Goal: Book appointment/travel/reservation

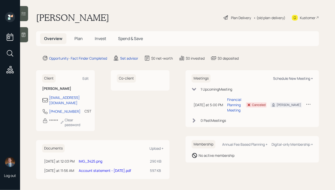
click at [288, 78] on div "Schedule New Meeting +" at bounding box center [293, 78] width 40 height 5
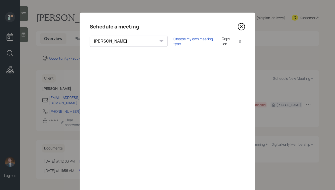
click at [115, 40] on select "[PERSON_NAME] [PERSON_NAME] [PERSON_NAME] [PERSON_NAME] [PERSON_NAME] [PERSON_N…" at bounding box center [129, 41] width 78 height 11
select select "59554aeb-d739-4552-90b9-0d27d70b4bf7"
click at [90, 36] on select "[PERSON_NAME] [PERSON_NAME] [PERSON_NAME] [PERSON_NAME] [PERSON_NAME] [PERSON_N…" at bounding box center [129, 41] width 78 height 11
click at [242, 26] on icon at bounding box center [242, 27] width 8 height 8
